Goal: Task Accomplishment & Management: Manage account settings

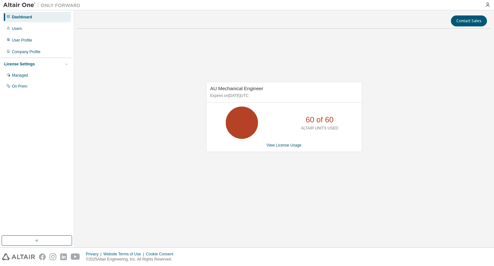
click at [125, 81] on div "AU Mechanical Engineer Expires on July 28, 2026 UTC 60 of 60 ALTAIR UNITS USED …" at bounding box center [283, 120] width 413 height 173
click at [292, 147] on link "View License Usage" at bounding box center [283, 145] width 35 height 5
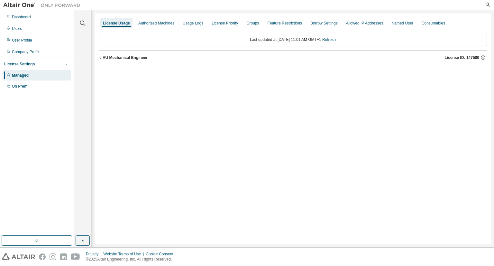
click at [129, 59] on div "AU Mechanical Engineer" at bounding box center [125, 57] width 45 height 5
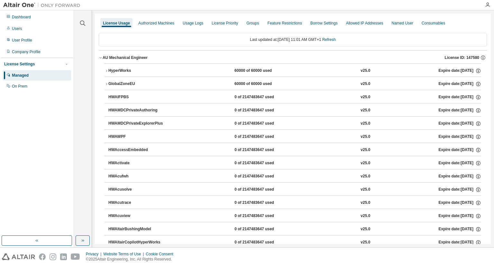
click at [128, 71] on div "HyperWorks" at bounding box center [137, 71] width 58 height 6
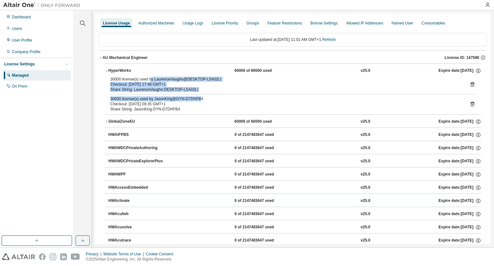
drag, startPoint x: 149, startPoint y: 77, endPoint x: 196, endPoint y: 98, distance: 51.1
click at [196, 98] on div "30000 license(s) used by LaurenceVaughn@DESKTOP-L5A02LI Checkout: 2025-09-03 17…" at bounding box center [292, 96] width 376 height 38
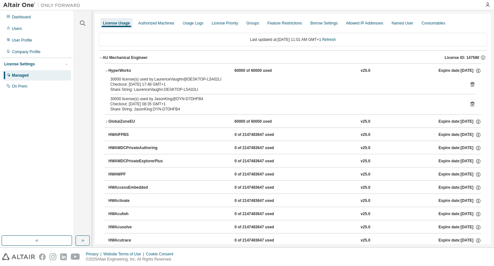
click at [180, 113] on div "30000 license(s) used by LaurenceVaughn@DESKTOP-L5A02LI Checkout: 2025-09-03 17…" at bounding box center [292, 96] width 376 height 38
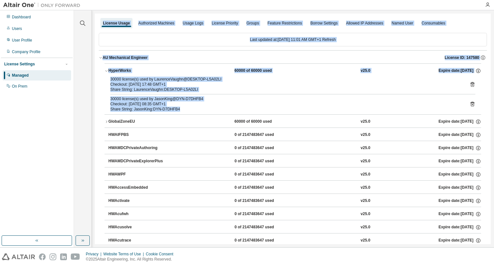
drag, startPoint x: 181, startPoint y: 112, endPoint x: 97, endPoint y: 87, distance: 87.6
click at [84, 97] on div "Clear all Collapse on share string Yes No Only used licenses Yes No Only my usa…" at bounding box center [284, 128] width 420 height 237
click at [113, 76] on button "HyperWorks 60000 of 60000 used v25.0 Expire date: [DATE]" at bounding box center [292, 71] width 376 height 14
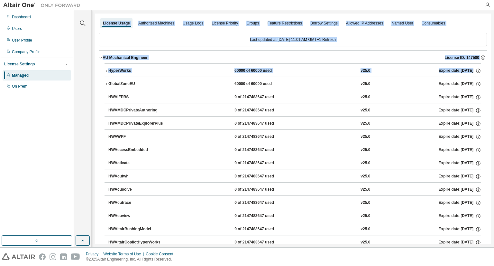
click at [125, 70] on div "HyperWorks" at bounding box center [137, 71] width 58 height 6
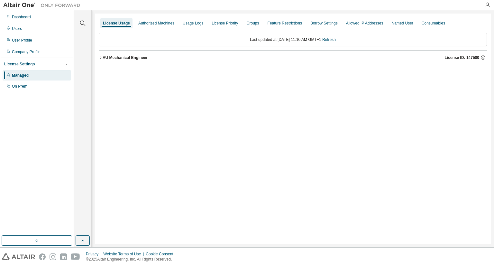
click at [133, 57] on div "AU Mechanical Engineer" at bounding box center [125, 57] width 45 height 5
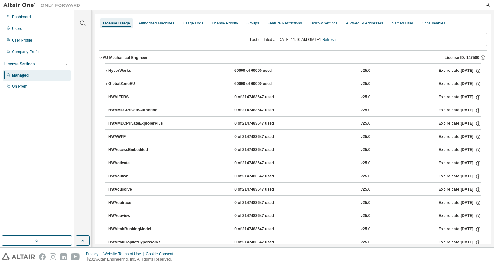
click at [135, 71] on div "HyperWorks" at bounding box center [137, 71] width 58 height 6
